Goal: Connect with others: Connect with others

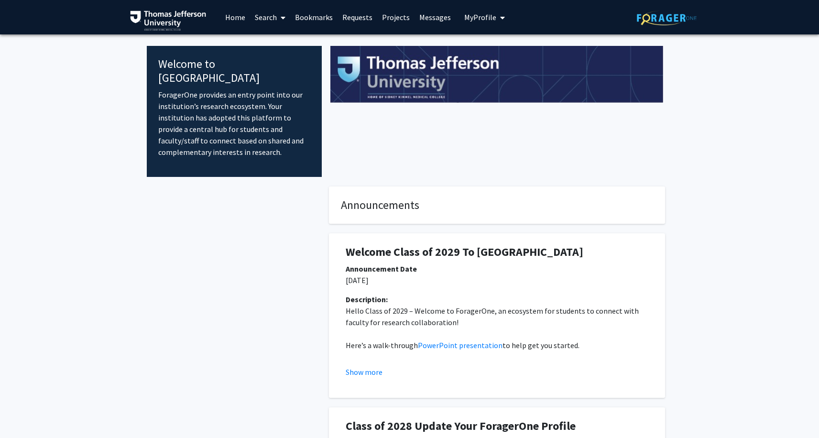
click at [415, 17] on link "Messages" at bounding box center [434, 16] width 41 height 33
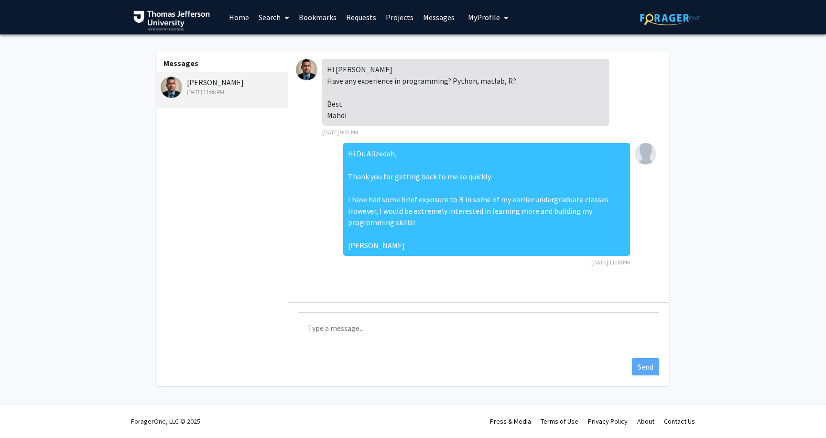
click at [248, 90] on div "[DATE] 11:08 PM" at bounding box center [223, 92] width 125 height 9
click at [263, 22] on link "Search" at bounding box center [274, 16] width 40 height 33
click at [298, 50] on span "Faculty/Staff" at bounding box center [289, 43] width 70 height 19
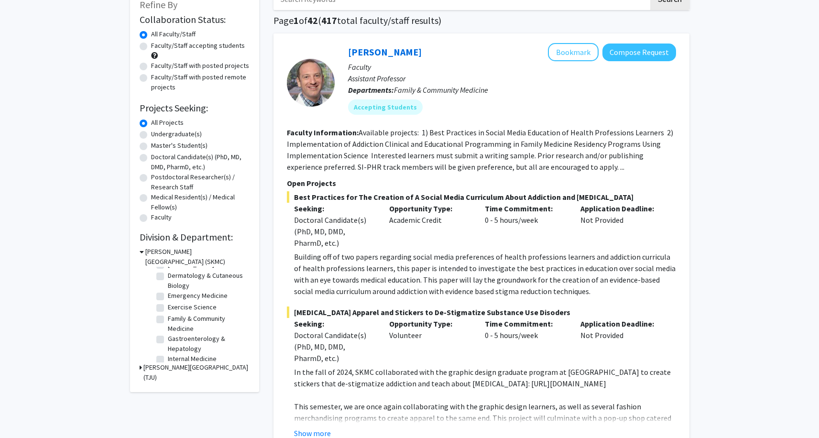
scroll to position [74, 0]
click at [168, 278] on label "Dermatology & Cutaneous Biology" at bounding box center [207, 280] width 79 height 20
click at [168, 276] on input "Dermatology & Cutaneous Biology" at bounding box center [171, 273] width 6 height 6
checkbox input "true"
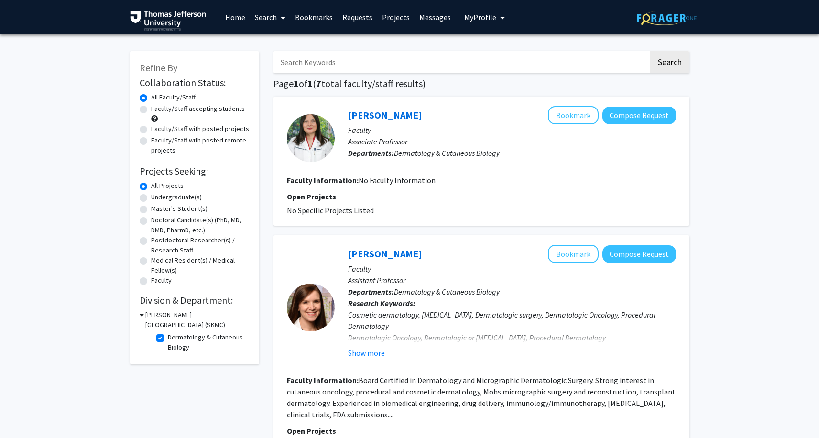
click at [156, 335] on fg-checkbox "Dermatology & Cutaneous Biology Dermatology & Cutaneous Biology" at bounding box center [201, 342] width 91 height 20
click at [168, 342] on label "Dermatology & Cutaneous Biology" at bounding box center [207, 342] width 79 height 20
click at [168, 338] on input "Dermatology & Cutaneous Biology" at bounding box center [171, 335] width 6 height 6
checkbox input "false"
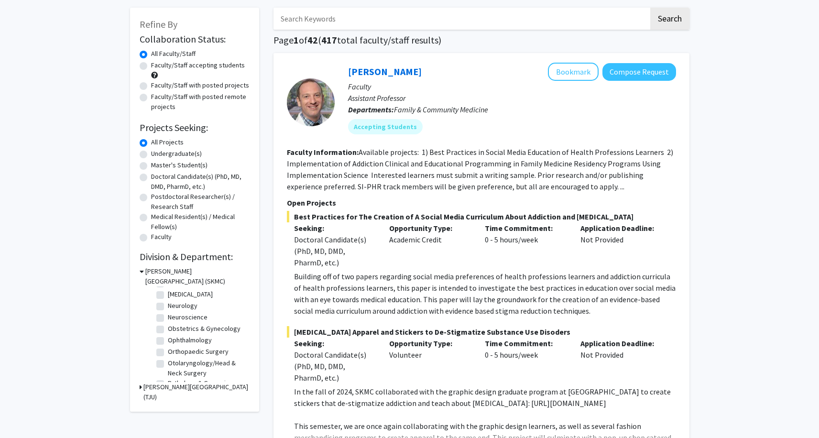
scroll to position [273, 0]
click at [168, 359] on label "Otolaryngology/Head & Neck Surgery" at bounding box center [207, 352] width 79 height 20
click at [168, 348] on input "Otolaryngology/Head & Neck Surgery" at bounding box center [171, 345] width 6 height 6
checkbox input "true"
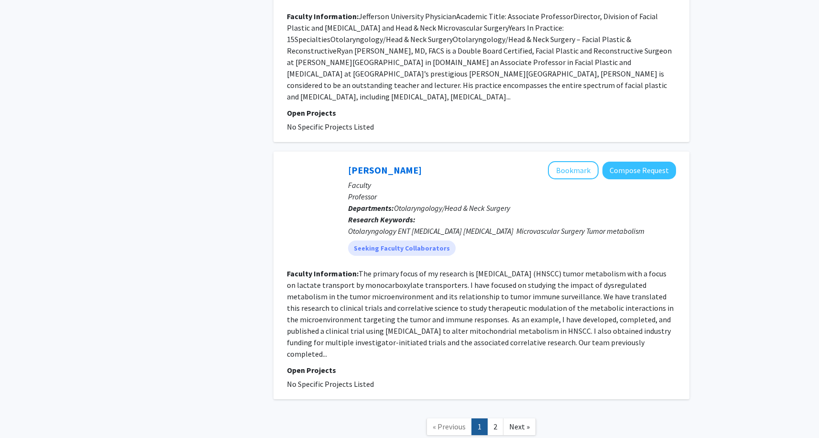
scroll to position [1777, 0]
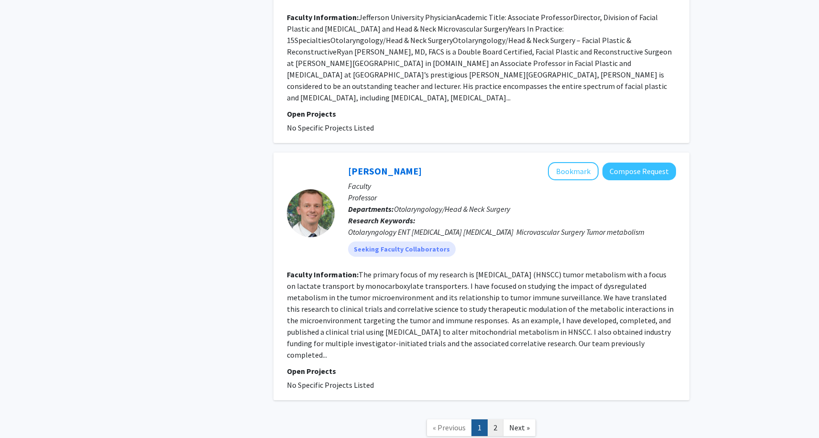
click at [494, 419] on link "2" at bounding box center [495, 427] width 16 height 17
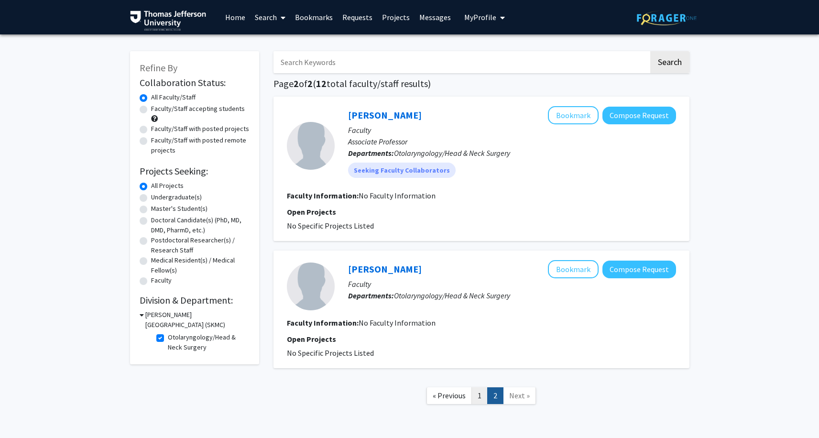
click at [483, 399] on link "1" at bounding box center [479, 395] width 16 height 17
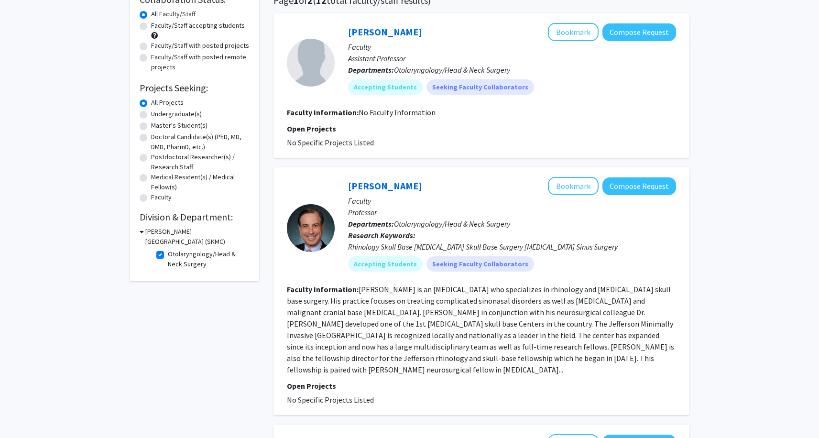
scroll to position [110, 0]
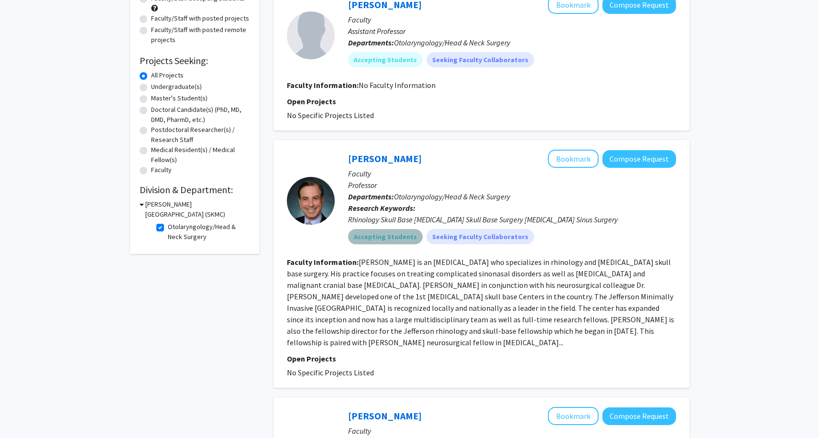
click at [386, 241] on mat-chip "Accepting Students" at bounding box center [385, 236] width 75 height 15
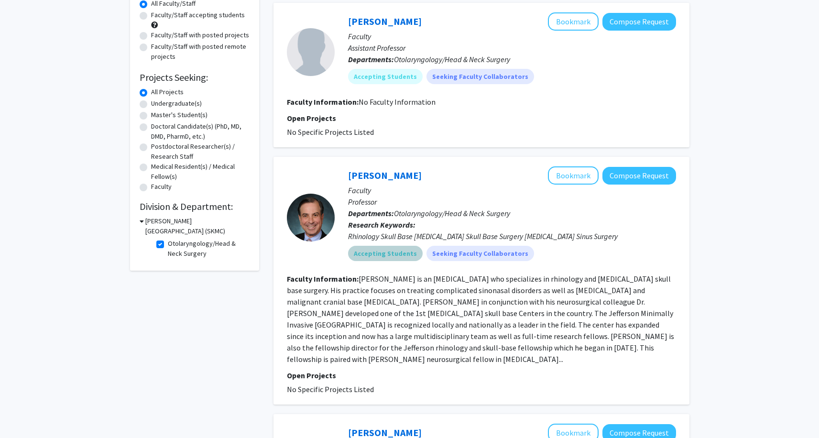
scroll to position [75, 0]
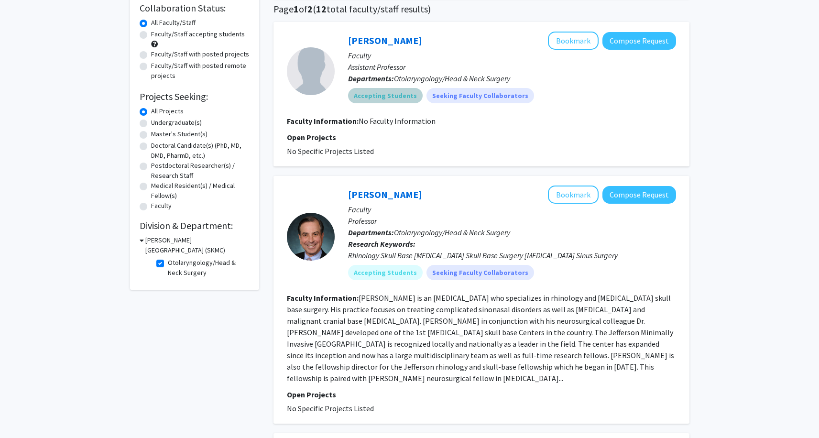
click at [396, 98] on mat-chip "Accepting Students" at bounding box center [385, 95] width 75 height 15
click at [377, 191] on link "[PERSON_NAME]" at bounding box center [385, 194] width 74 height 12
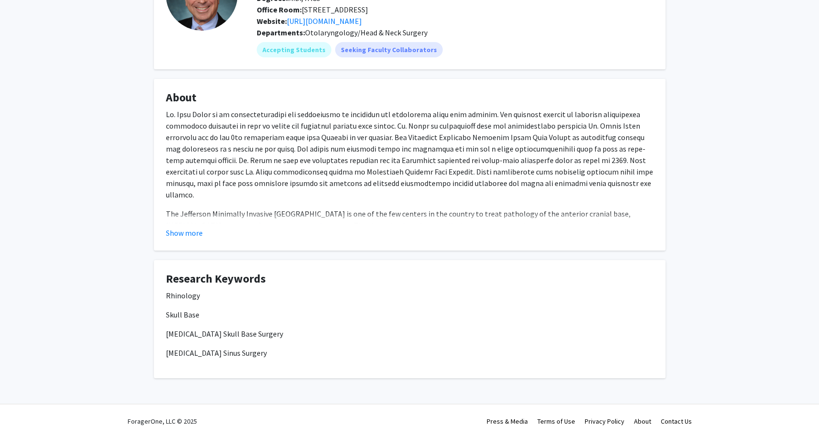
scroll to position [95, 0]
click at [179, 243] on fg-card "About The Jefferson Minimally Invasive Skull Base Center is one of the few cent…" at bounding box center [410, 165] width 512 height 172
click at [189, 237] on button "Show more" at bounding box center [184, 232] width 37 height 11
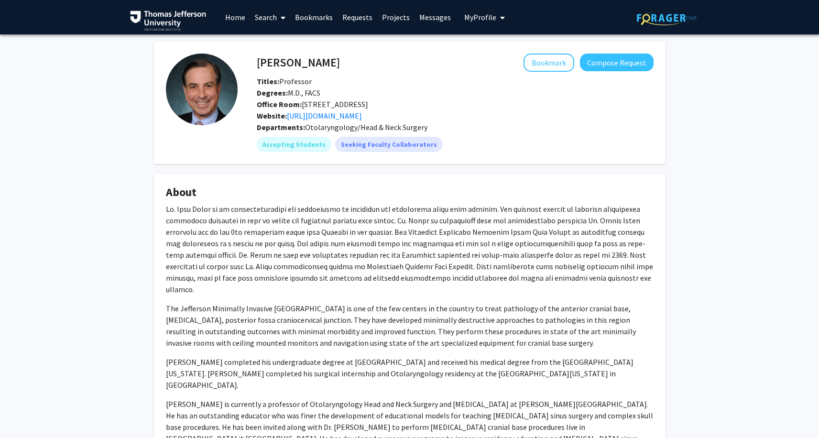
scroll to position [0, 0]
click at [611, 58] on button "Compose Request" at bounding box center [617, 63] width 74 height 18
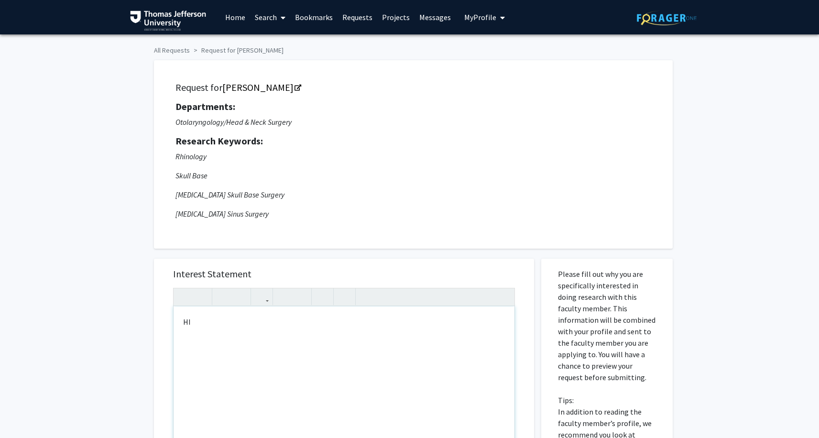
type textarea "HI&nbsp;"
click at [270, 88] on link "[PERSON_NAME]" at bounding box center [261, 87] width 78 height 12
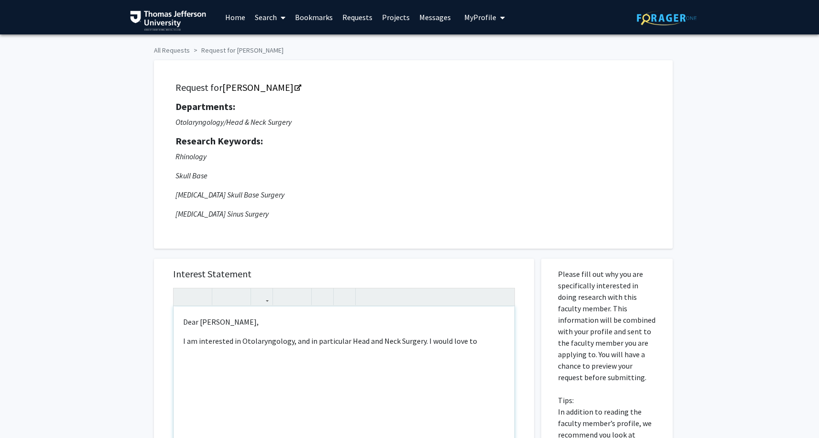
drag, startPoint x: 436, startPoint y: 342, endPoint x: 425, endPoint y: 345, distance: 11.7
click at [425, 345] on p "I am interested in Otolaryngology, and in particular Head and Neck Surgery. I w…" at bounding box center [344, 340] width 322 height 11
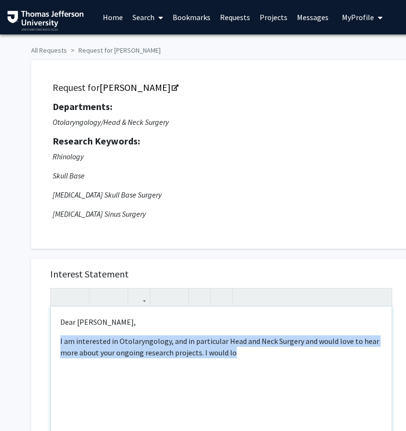
drag, startPoint x: 242, startPoint y: 361, endPoint x: 44, endPoint y: 344, distance: 199.1
click at [44, 344] on div "Interest Statement <p>Dear Dr. Rosen,</p><p>I am interested in Otolaryngology, …" at bounding box center [221, 401] width 361 height 285
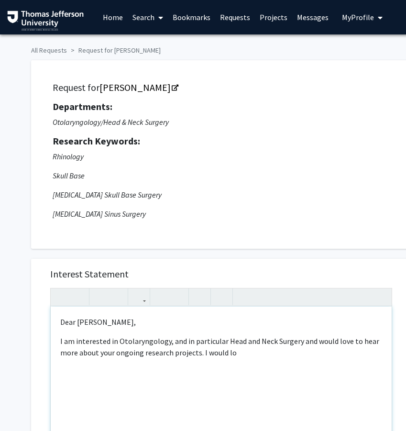
click at [219, 347] on p "I am interested in Otolaryngology, and in particular Head and Neck Surgery and …" at bounding box center [221, 346] width 322 height 23
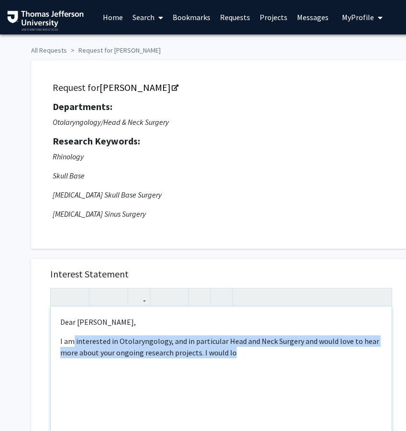
drag, startPoint x: 74, startPoint y: 342, endPoint x: 255, endPoint y: 365, distance: 182.1
click at [255, 364] on div "Dear Dr. Rosen, I am interested in Otolaryngology, and in particular Head and N…" at bounding box center [221, 415] width 341 height 219
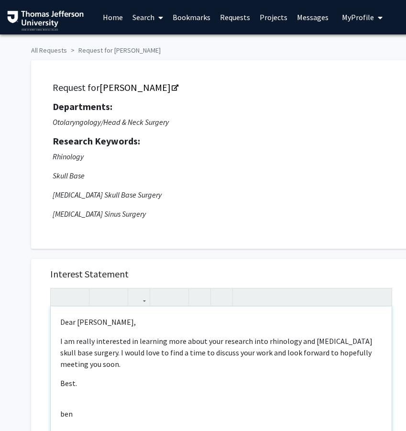
click at [82, 353] on p "I am really interested in learning more about your research into rhinology and …" at bounding box center [221, 352] width 322 height 34
click at [83, 356] on p "I am really interested in learning more about your research into rhinology and …" at bounding box center [221, 352] width 322 height 34
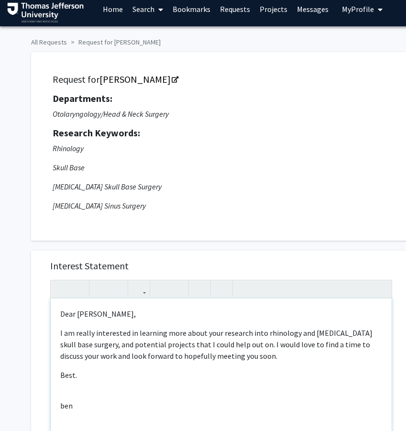
scroll to position [8, 0]
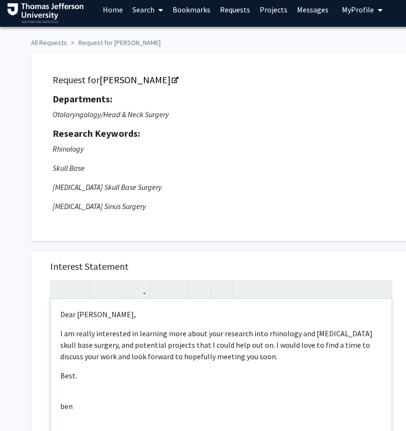
click at [64, 409] on p "ben" at bounding box center [221, 405] width 322 height 11
click at [76, 385] on div "Dear Dr. Rosen, I am really interested in learning more about your research int…" at bounding box center [221, 408] width 341 height 219
click at [76, 376] on p "Best." at bounding box center [221, 375] width 322 height 11
click at [78, 400] on p "Ben" at bounding box center [221, 394] width 322 height 11
type textarea "<p>Dear Dr. Rosen,</p><p>I am really interested in learning more about your res…"
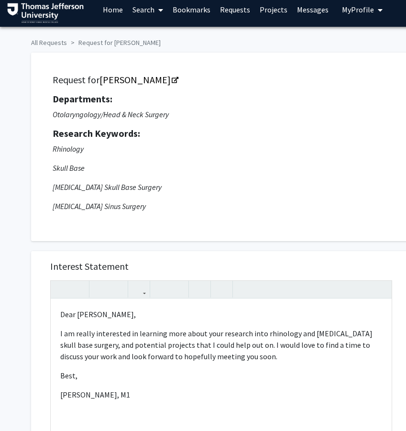
click at [311, 7] on link "Messages" at bounding box center [312, 9] width 41 height 33
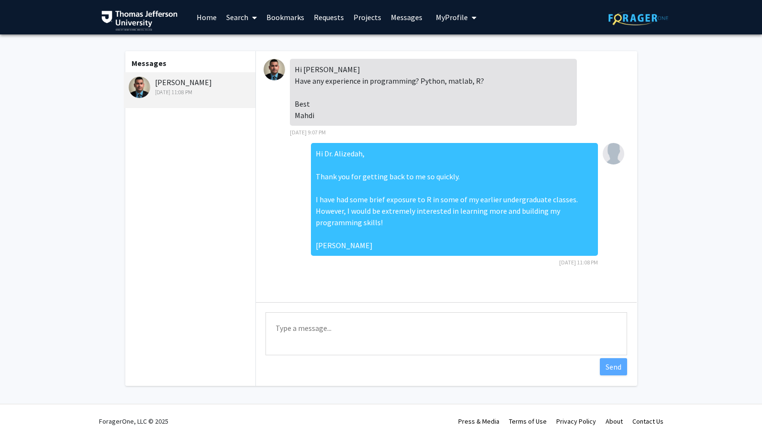
click at [199, 126] on div "Messages Mahdi Alizedah Aug 21, 2025 11:08 PM" at bounding box center [190, 218] width 132 height 335
click at [390, 22] on link "Messages" at bounding box center [406, 16] width 41 height 33
click at [397, 16] on link "Messages" at bounding box center [406, 16] width 41 height 33
click at [360, 22] on link "Projects" at bounding box center [367, 16] width 37 height 33
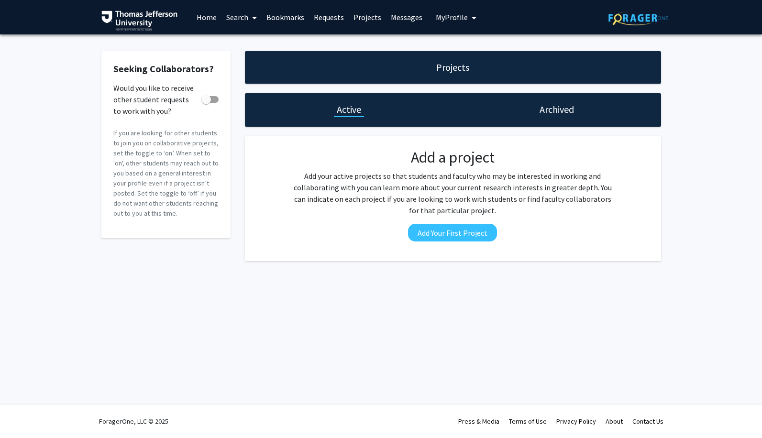
click at [332, 15] on link "Requests" at bounding box center [329, 16] width 40 height 33
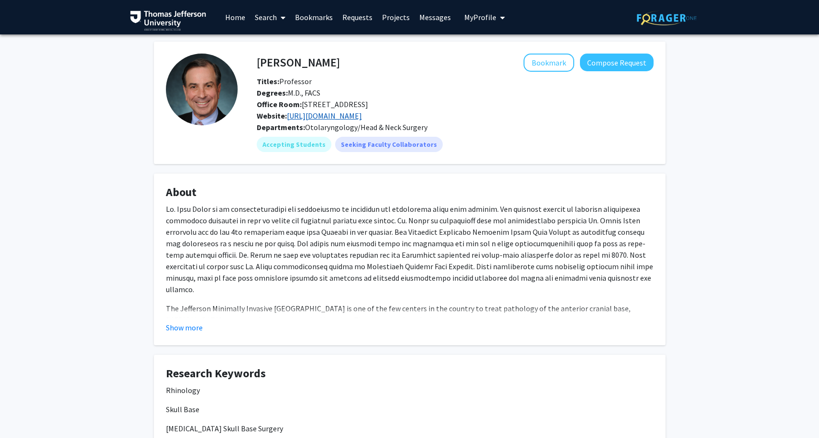
click at [362, 113] on link "[URL][DOMAIN_NAME]" at bounding box center [324, 116] width 75 height 10
click at [196, 329] on button "Show more" at bounding box center [184, 327] width 37 height 11
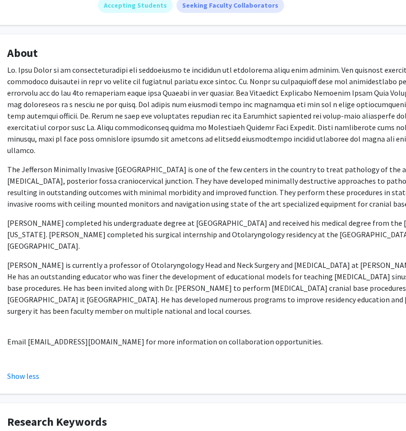
scroll to position [119, 34]
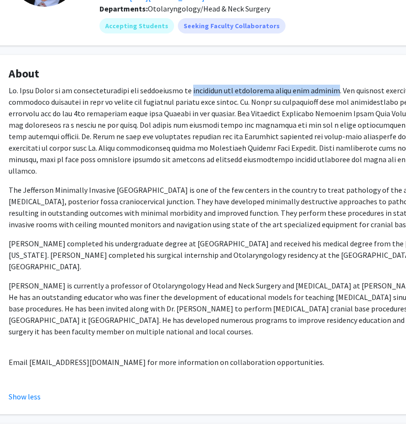
drag, startPoint x: 186, startPoint y: 90, endPoint x: 327, endPoint y: 94, distance: 141.1
click at [327, 94] on p at bounding box center [253, 131] width 488 height 92
copy p "rhinology and [MEDICAL_DATA] skull base surgery"
